Goal: Check status

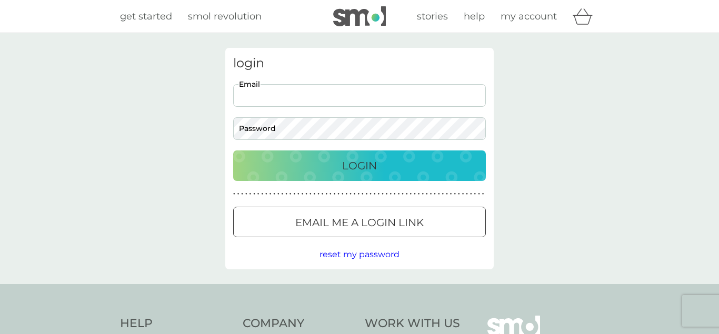
click at [301, 93] on input "Email" at bounding box center [359, 95] width 253 height 23
type input "knight950@btinternet.com"
click at [349, 169] on p "Login" at bounding box center [359, 165] width 35 height 17
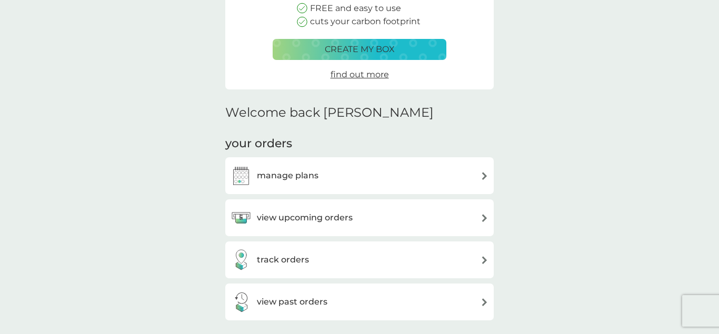
scroll to position [161, 0]
click at [290, 258] on h3 "track orders" at bounding box center [283, 260] width 52 height 14
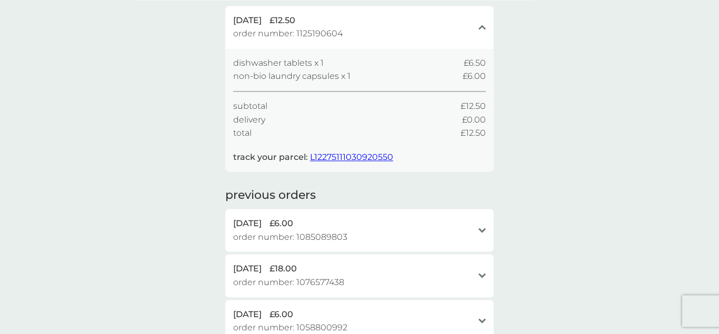
scroll to position [107, 0]
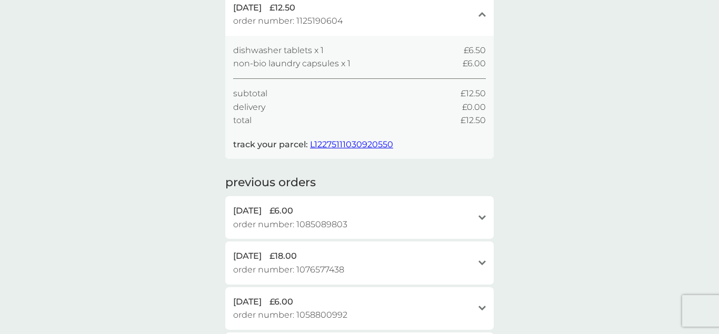
click at [345, 147] on span "L12275111030920550" at bounding box center [351, 144] width 83 height 10
